Goal: Information Seeking & Learning: Find contact information

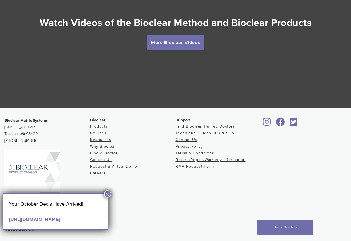
scroll to position [1013, 0]
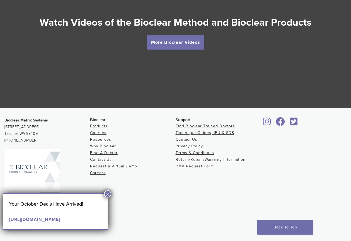
click at [107, 194] on button "×" at bounding box center [107, 193] width 7 height 7
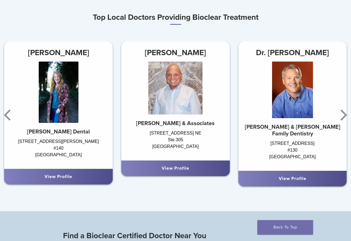
scroll to position [293, 0]
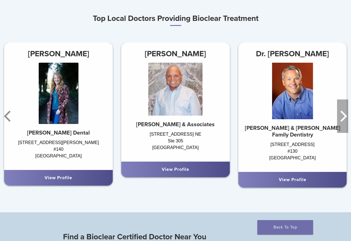
click at [345, 119] on icon "Next" at bounding box center [342, 116] width 11 height 33
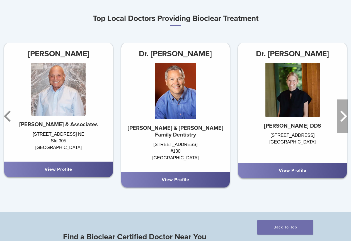
click at [345, 119] on icon "Next" at bounding box center [342, 116] width 11 height 33
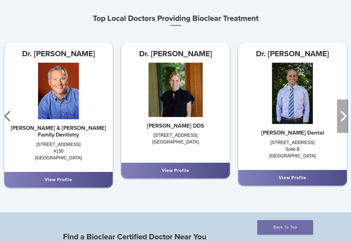
click at [345, 119] on icon "Next" at bounding box center [342, 116] width 11 height 33
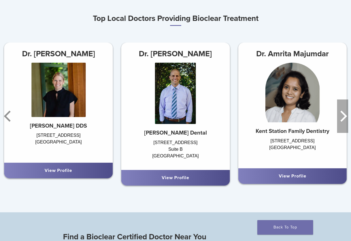
click at [345, 119] on icon "Next" at bounding box center [342, 116] width 11 height 33
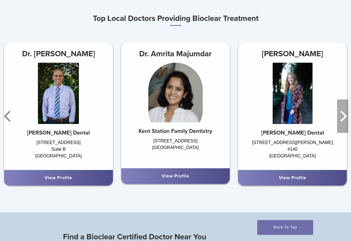
click at [345, 119] on icon "Next" at bounding box center [342, 116] width 11 height 33
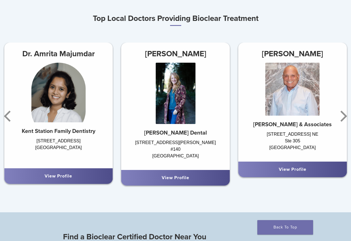
click at [286, 124] on strong "[PERSON_NAME] & Associates" at bounding box center [292, 124] width 79 height 7
click at [286, 53] on h3 "[PERSON_NAME]" at bounding box center [292, 53] width 109 height 13
click at [299, 171] on link "View Profile" at bounding box center [293, 170] width 28 height 6
click at [344, 121] on icon "Next" at bounding box center [342, 116] width 11 height 33
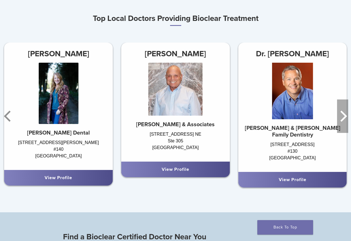
click at [344, 121] on icon "Next" at bounding box center [342, 116] width 11 height 33
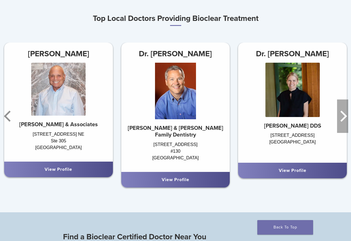
click at [344, 121] on icon "Next" at bounding box center [342, 116] width 11 height 33
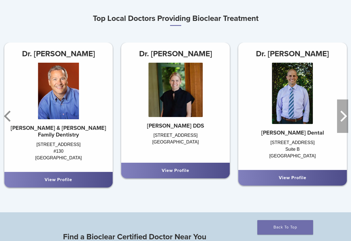
click at [344, 121] on icon "Next" at bounding box center [342, 116] width 11 height 33
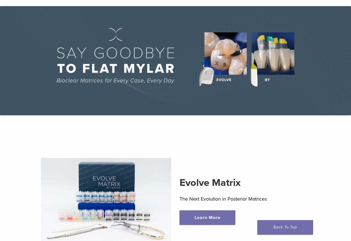
scroll to position [0, 0]
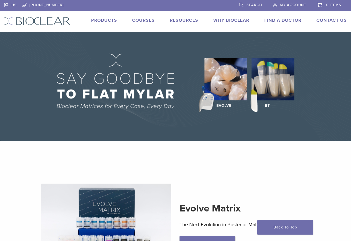
click at [241, 20] on link "Why Bioclear" at bounding box center [231, 21] width 36 height 6
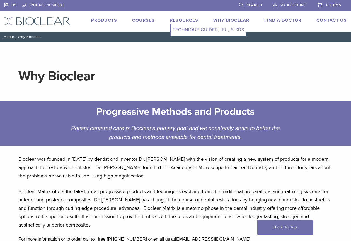
click at [190, 28] on link "Technique Guides, IFU, & SDS" at bounding box center [208, 30] width 74 height 12
click at [278, 21] on link "Find A Doctor" at bounding box center [282, 21] width 37 height 6
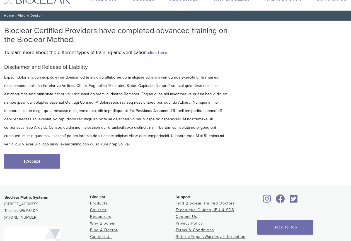
scroll to position [15, 0]
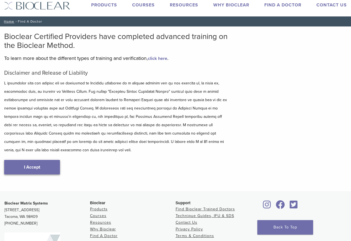
click at [39, 166] on link "I Accept" at bounding box center [32, 167] width 56 height 14
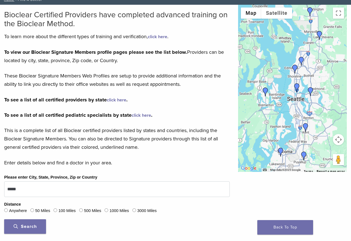
scroll to position [38, 0]
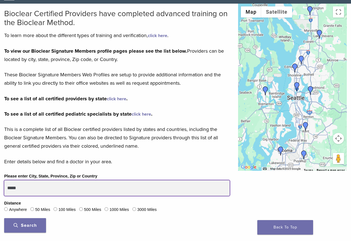
drag, startPoint x: 76, startPoint y: 189, endPoint x: 3, endPoint y: 189, distance: 73.0
click at [3, 189] on div "Please enter City, State, Province, Zip or Country ***** Distance Anywhere 50 M…" at bounding box center [117, 205] width 234 height 64
type input "**********"
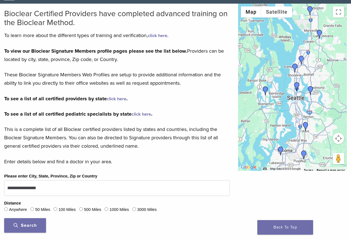
click at [26, 225] on span "Search" at bounding box center [25, 226] width 23 height 6
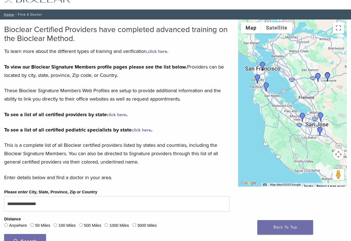
scroll to position [17, 0]
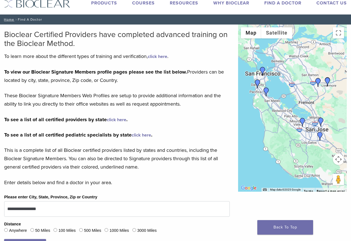
click at [302, 120] on img "Dr. Inyoung Huh" at bounding box center [302, 122] width 9 height 9
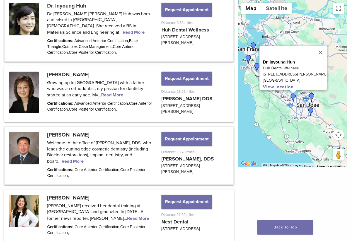
scroll to position [129, 0]
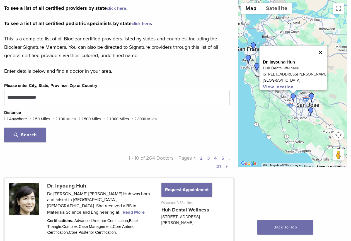
click at [324, 46] on button "Close" at bounding box center [320, 52] width 13 height 13
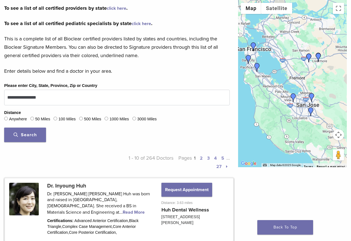
click at [312, 96] on img "Dr.Nancy Shiba" at bounding box center [311, 97] width 9 height 9
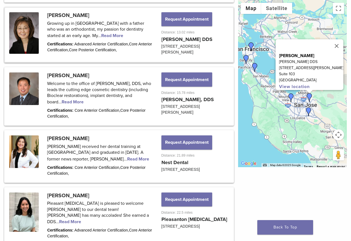
scroll to position [372, 0]
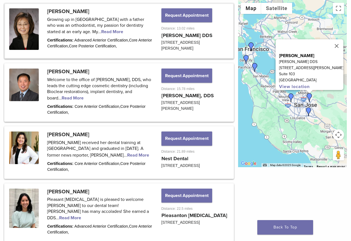
click at [309, 110] on img "Dr. Dennis Baik" at bounding box center [308, 111] width 9 height 9
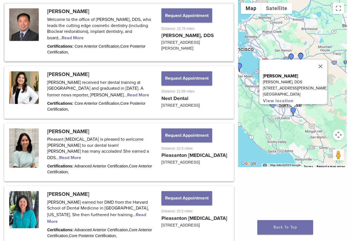
scroll to position [433, 0]
click at [324, 60] on button "Close" at bounding box center [320, 66] width 13 height 13
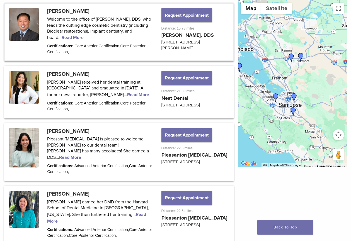
click at [290, 57] on img "Dr. Maggie Chao" at bounding box center [291, 58] width 9 height 9
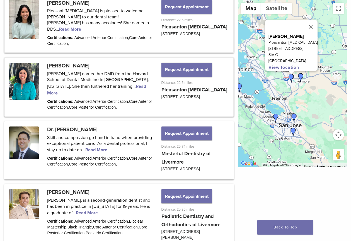
scroll to position [562, 0]
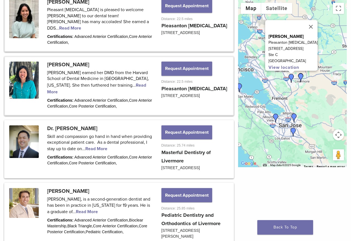
click at [300, 74] on img "Dr. John Chan" at bounding box center [300, 77] width 9 height 9
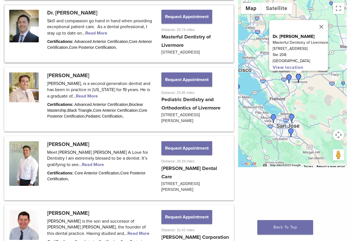
scroll to position [683, 0]
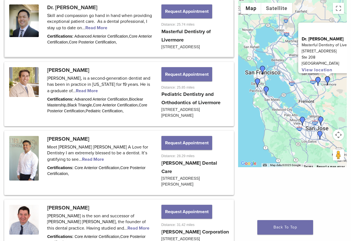
drag, startPoint x: 280, startPoint y: 147, endPoint x: 312, endPoint y: 149, distance: 31.9
click at [312, 149] on div "Dr. [PERSON_NAME] Masterful Dentistry of Livermore [STREET_ADDRESS] View locati…" at bounding box center [292, 83] width 109 height 167
click at [266, 88] on img "DR. Jennifer Chew" at bounding box center [266, 90] width 9 height 9
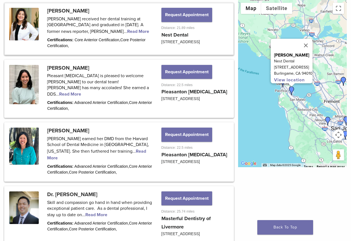
scroll to position [496, 0]
click at [312, 39] on button "Close" at bounding box center [305, 45] width 13 height 13
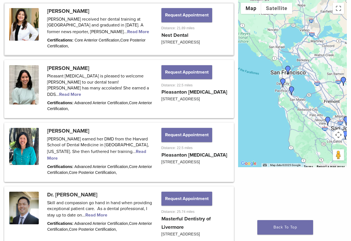
click at [284, 82] on img "Andrew Dela Rama" at bounding box center [282, 82] width 9 height 9
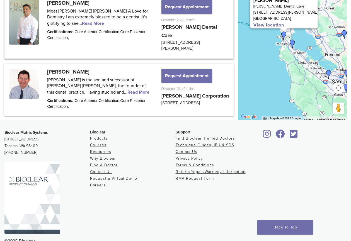
scroll to position [820, 0]
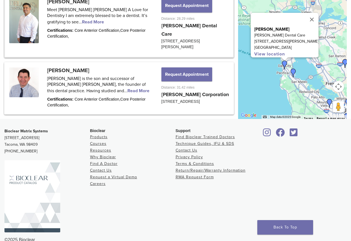
drag, startPoint x: 303, startPoint y: 84, endPoint x: 305, endPoint y: 115, distance: 31.8
click at [305, 115] on div "[PERSON_NAME] [PERSON_NAME] Dental Care [STREET_ADDRESS][PERSON_NAME] View loca…" at bounding box center [292, 35] width 109 height 167
click at [306, 24] on button "Close" at bounding box center [311, 19] width 13 height 13
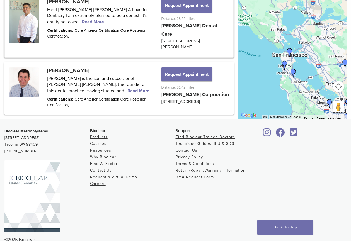
click at [290, 57] on img "Dr. Edward Orson" at bounding box center [289, 52] width 9 height 9
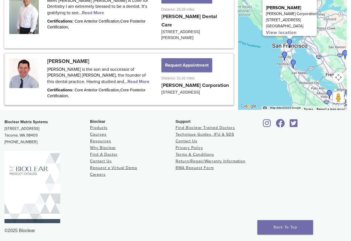
scroll to position [842, 0]
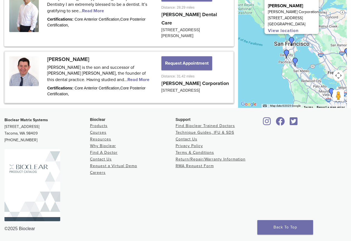
click at [300, 160] on div at bounding box center [304, 167] width 86 height 100
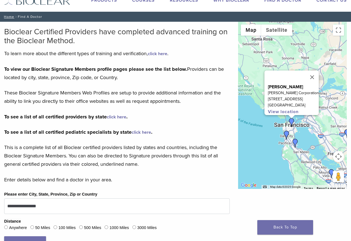
scroll to position [0, 0]
